Goal: Task Accomplishment & Management: Complete application form

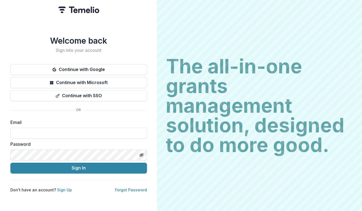
click at [2, 182] on div "Welcome back Sign into your account Continue with Google Continue with Microsof…" at bounding box center [78, 105] width 157 height 211
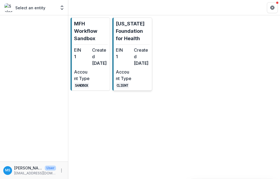
click at [127, 27] on p "Missouri Foundation for Health" at bounding box center [133, 31] width 34 height 22
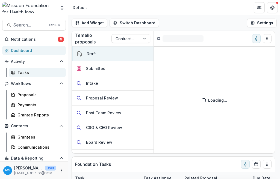
click at [20, 73] on div "Tasks" at bounding box center [39, 73] width 44 height 6
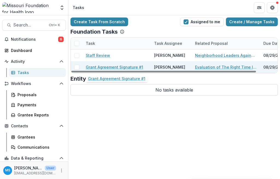
click at [112, 66] on link "Grant Agreement Signature #1" at bounding box center [114, 67] width 57 height 6
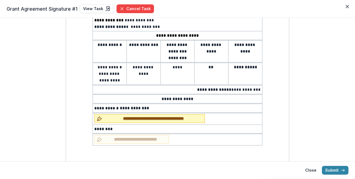
scroll to position [113, 0]
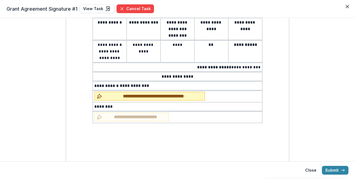
click at [156, 97] on span "**********" at bounding box center [153, 96] width 98 height 6
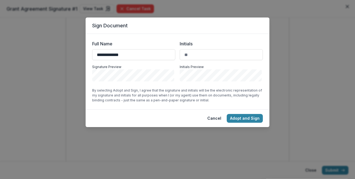
type input "**********"
type input "**"
click at [252, 116] on button "Adopt and Sign" at bounding box center [245, 118] width 36 height 9
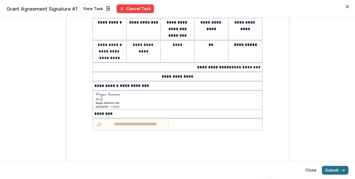
click at [280, 170] on button "Submit" at bounding box center [335, 170] width 27 height 9
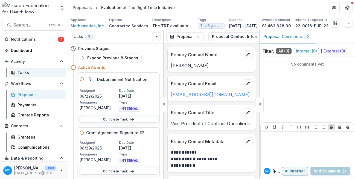
click at [20, 75] on div "Tasks" at bounding box center [39, 73] width 44 height 6
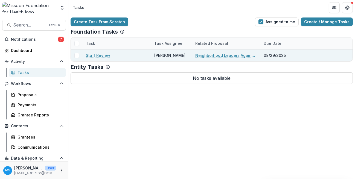
click at [222, 53] on link "Neighborhood Leaders Against Firearm Deaths" at bounding box center [226, 55] width 62 height 6
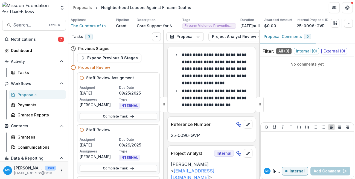
scroll to position [122, 0]
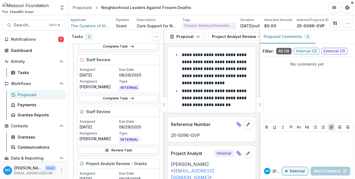
click at [118, 102] on link "Complete Task" at bounding box center [119, 98] width 78 height 7
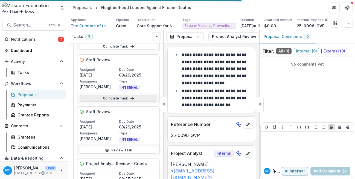
click at [124, 98] on link "Complete Task" at bounding box center [119, 98] width 78 height 7
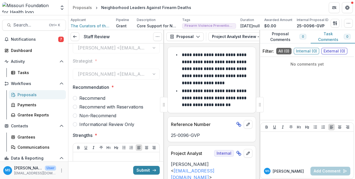
scroll to position [107, 0]
click at [74, 125] on span at bounding box center [75, 124] width 4 height 4
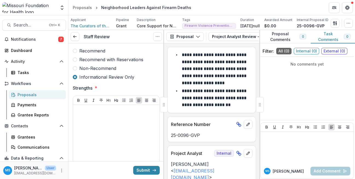
scroll to position [160, 0]
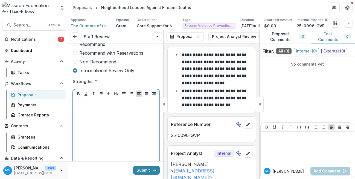
click at [112, 109] on div at bounding box center [116, 142] width 82 height 82
drag, startPoint x: 112, startPoint y: 109, endPoint x: 69, endPoint y: 101, distance: 44.2
click at [69, 101] on div "**********" at bounding box center [116, 153] width 96 height 540
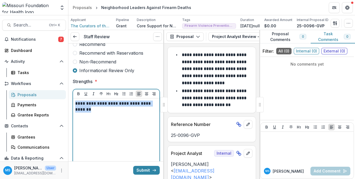
copy p "**********"
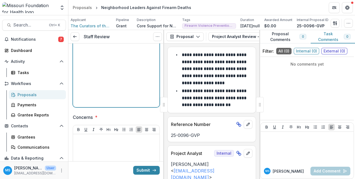
scroll to position [263, 0]
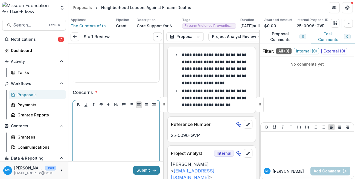
click at [104, 119] on div at bounding box center [116, 153] width 82 height 82
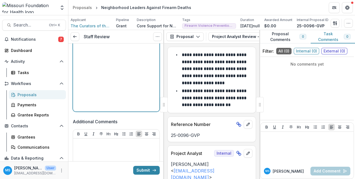
scroll to position [379, 0]
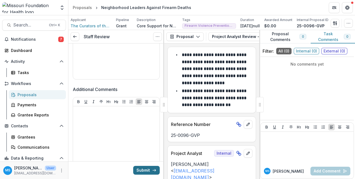
click at [144, 169] on button "Submit" at bounding box center [146, 170] width 27 height 9
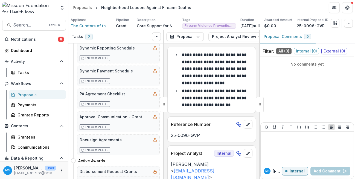
scroll to position [619, 0]
click at [25, 73] on div "Tasks" at bounding box center [39, 73] width 44 height 6
